Goal: Navigation & Orientation: Find specific page/section

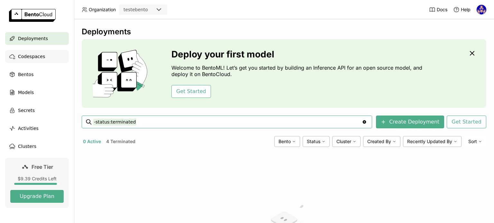
click at [22, 51] on div "Codespaces" at bounding box center [37, 56] width 64 height 13
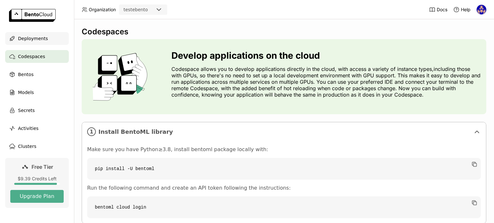
click at [39, 38] on span "Deployments" at bounding box center [33, 39] width 30 height 8
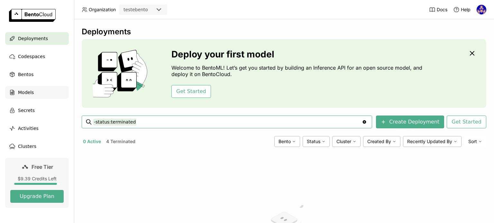
click at [30, 92] on span "Models" at bounding box center [26, 93] width 16 height 8
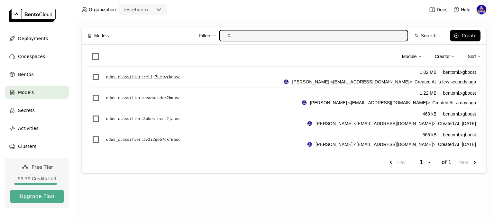
click at [112, 76] on p "ddos_classifier : rellj7ueiwxkgasc" at bounding box center [143, 77] width 74 height 6
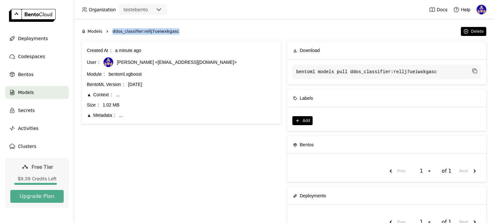
drag, startPoint x: 112, startPoint y: 31, endPoint x: 181, endPoint y: 27, distance: 69.2
click at [181, 27] on div "Models Right ddos_classifier:rellj7ueiwxkgasc Delete" at bounding box center [284, 31] width 404 height 9
copy span "ddos_classifier:rellj7ueiwxkgasc"
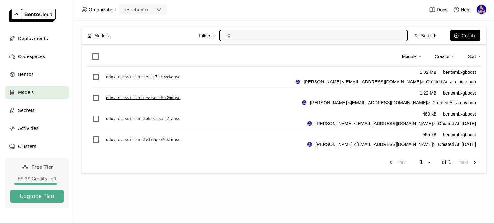
click at [141, 94] on div "ddos_classifier : ueadwrudmk2hmasc 1.22 MB bentoml.xgboost [PERSON_NAME] <[EMAI…" at bounding box center [286, 98] width 389 height 21
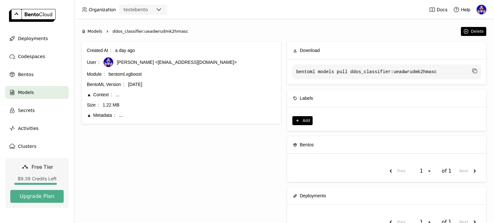
click at [154, 30] on span "ddos_classifier:ueadwrudmk2hmasc" at bounding box center [150, 31] width 76 height 6
copy div "ddos_classifier:ueadwrudmk2hmasc"
click at [35, 41] on span "Deployments" at bounding box center [33, 39] width 30 height 8
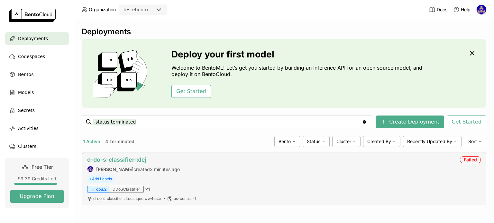
click at [141, 157] on link "d-do-s-classifier-xlcj" at bounding box center [116, 159] width 59 height 7
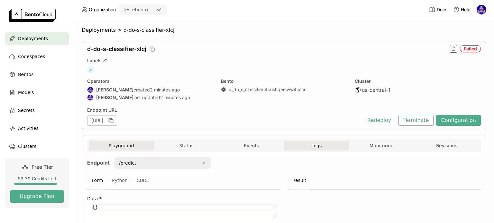
click at [328, 148] on button "Logs" at bounding box center [316, 146] width 65 height 10
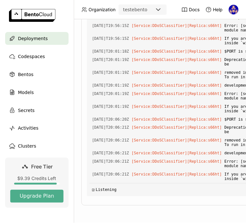
scroll to position [2540, 0]
